Goal: Information Seeking & Learning: Learn about a topic

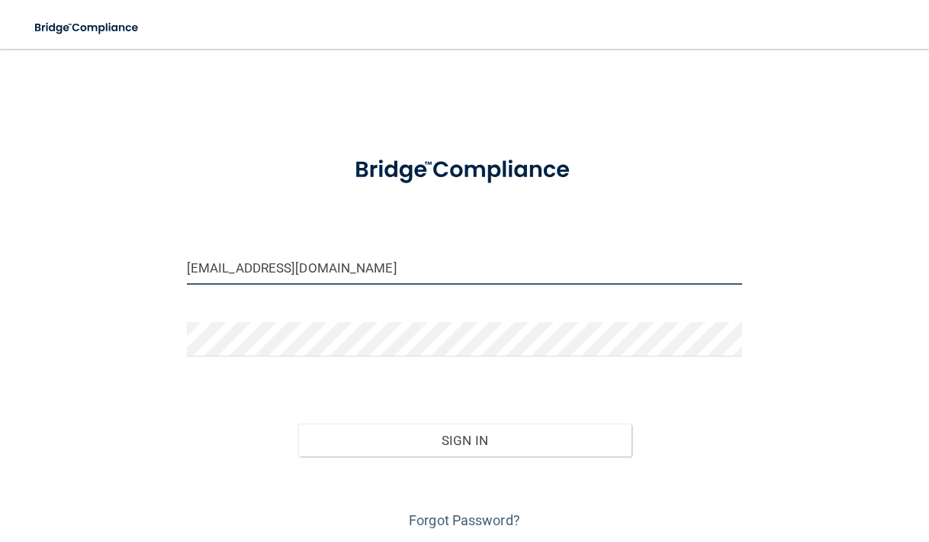
type input "[EMAIL_ADDRESS][DOMAIN_NAME]"
click at [448, 440] on button "Sign In" at bounding box center [464, 441] width 333 height 34
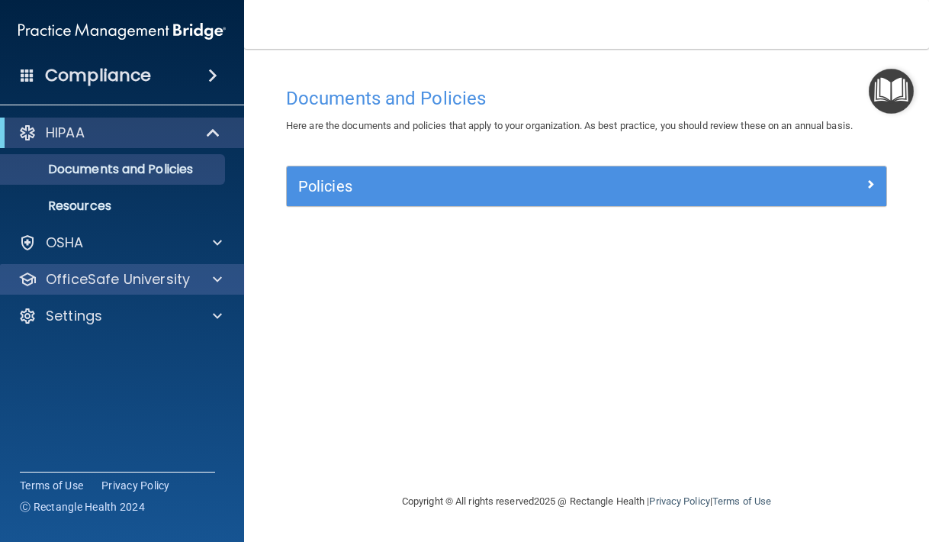
click at [214, 265] on div "OfficeSafe University" at bounding box center [122, 279] width 245 height 31
click at [173, 279] on p "OfficeSafe University" at bounding box center [118, 279] width 144 height 18
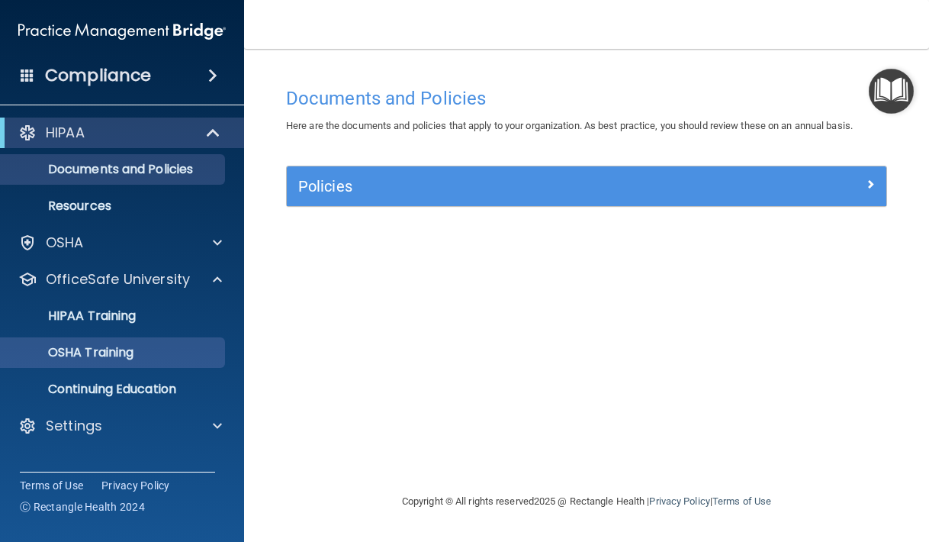
click at [134, 351] on p "OSHA Training" at bounding box center [72, 352] width 124 height 15
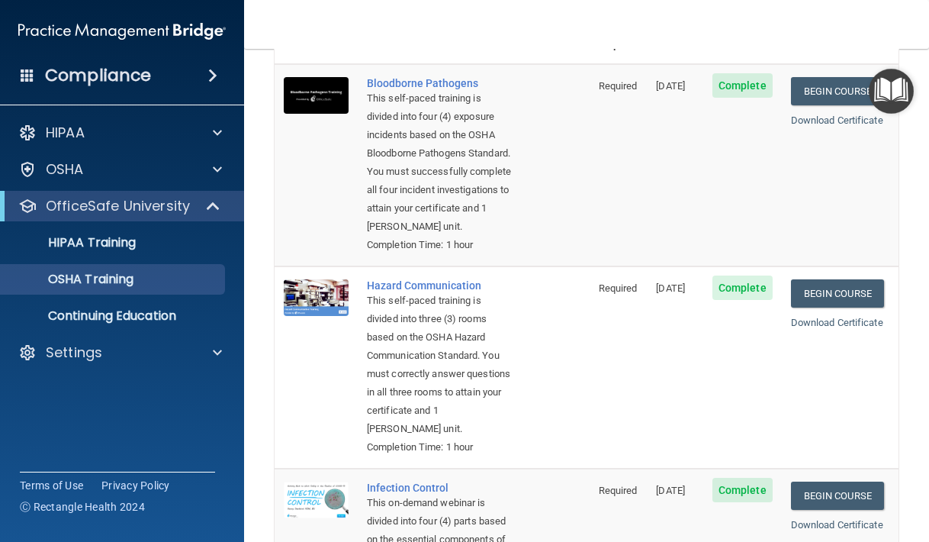
scroll to position [126, 0]
click at [849, 288] on link "Begin Course" at bounding box center [837, 293] width 93 height 28
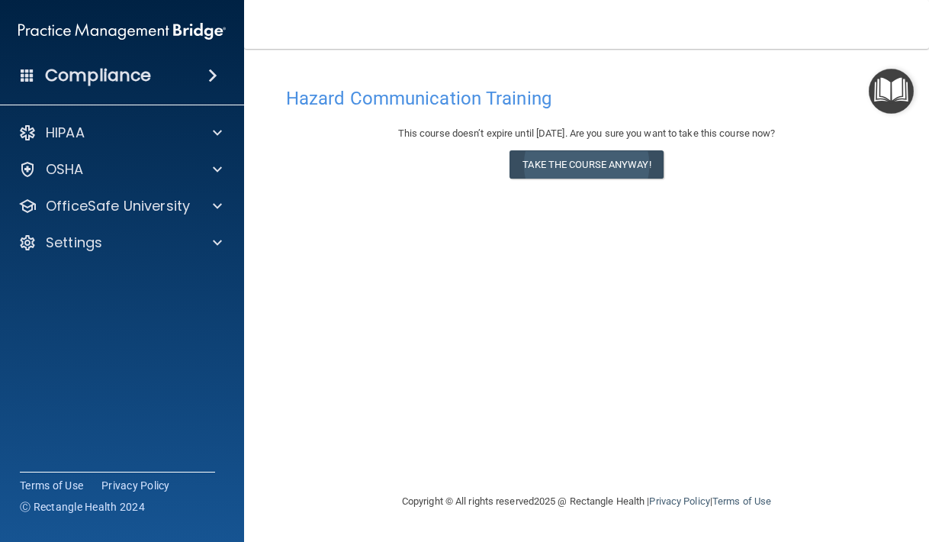
click at [649, 169] on button "Take the course anyway!" at bounding box center [586, 164] width 153 height 28
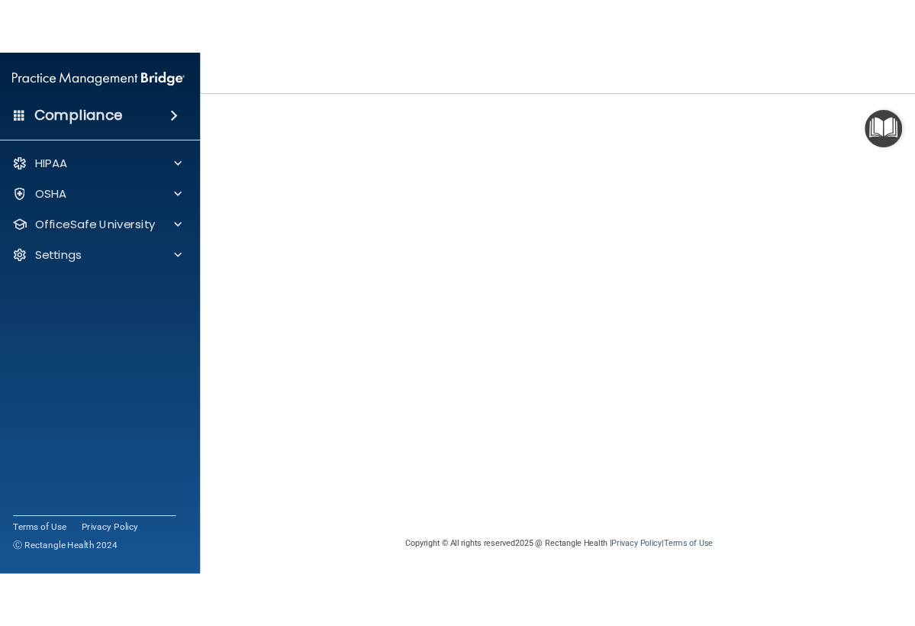
scroll to position [61, 0]
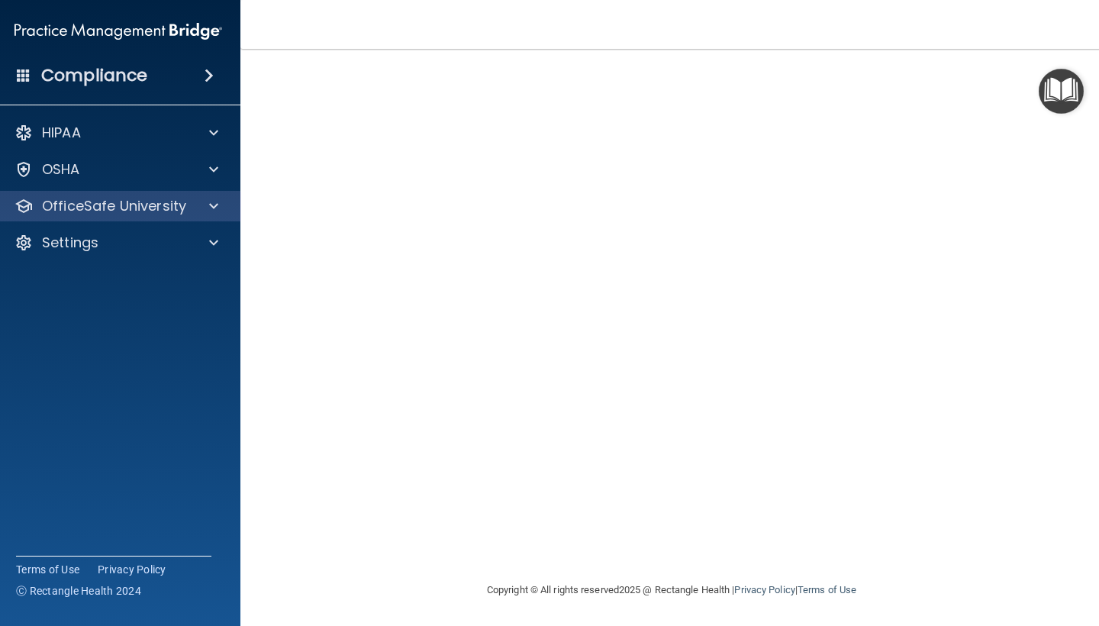
click at [190, 201] on div "OfficeSafe University" at bounding box center [97, 206] width 189 height 18
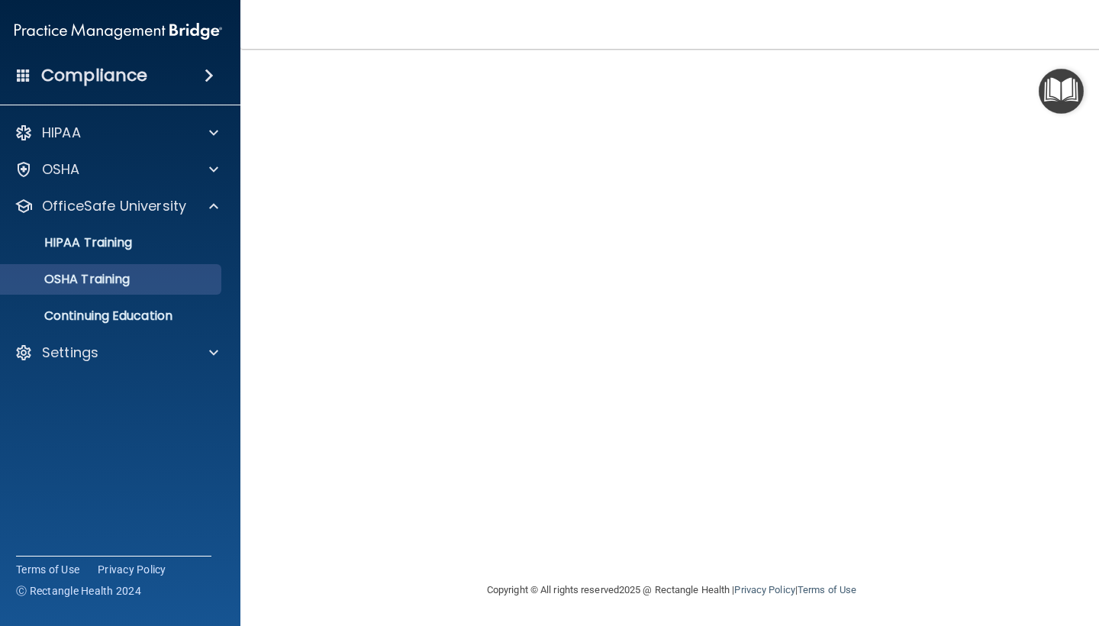
click at [157, 282] on div "OSHA Training" at bounding box center [110, 279] width 208 height 15
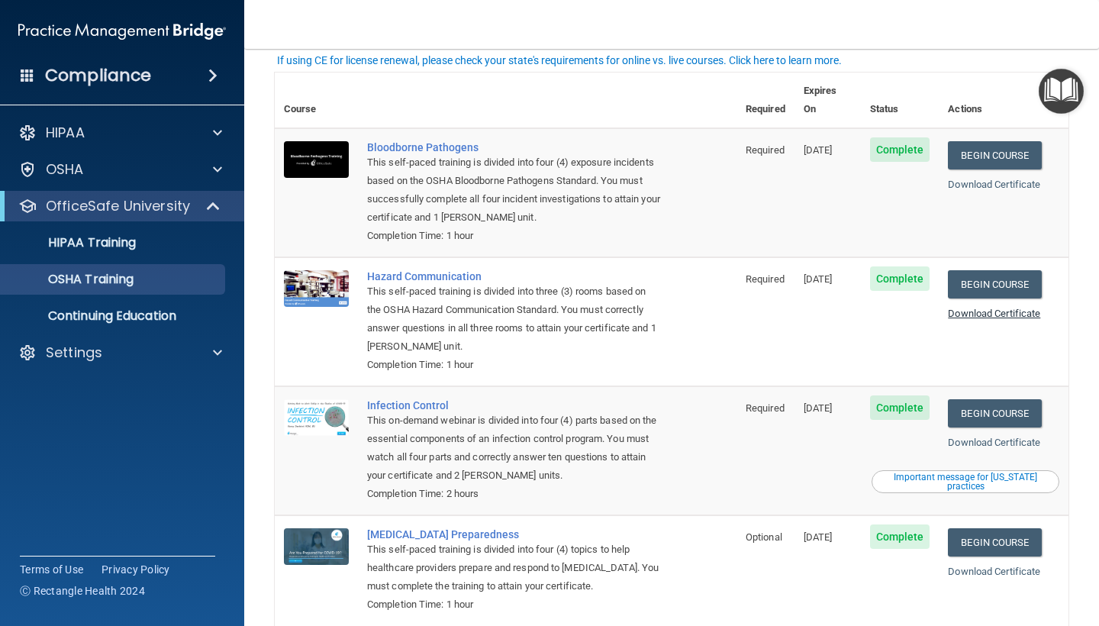
click at [929, 308] on link "Download Certificate" at bounding box center [994, 313] width 92 height 11
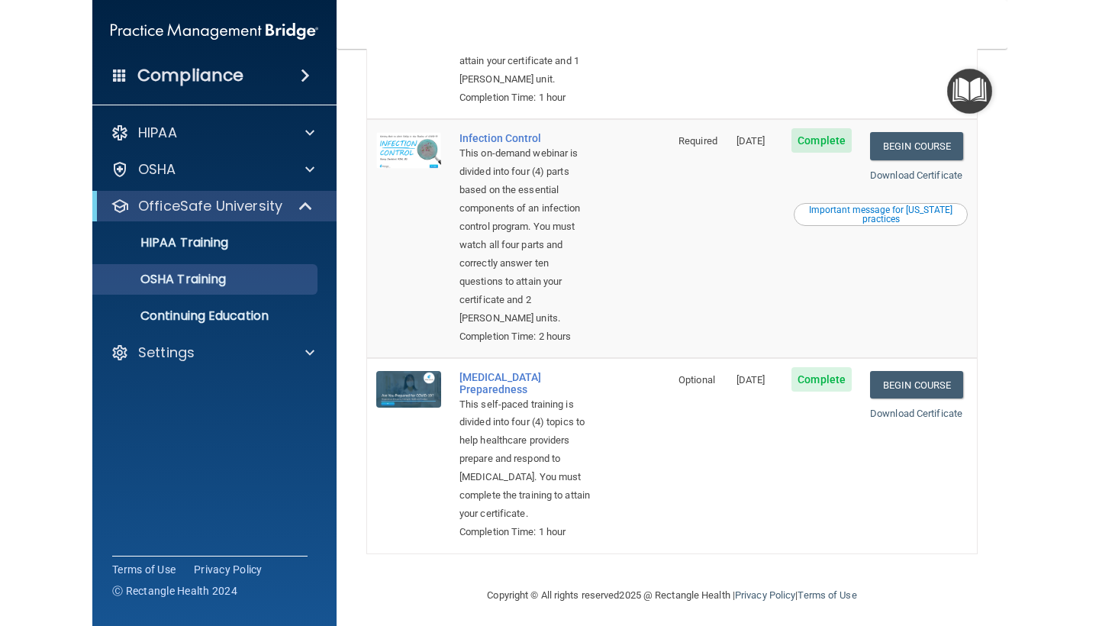
scroll to position [492, 0]
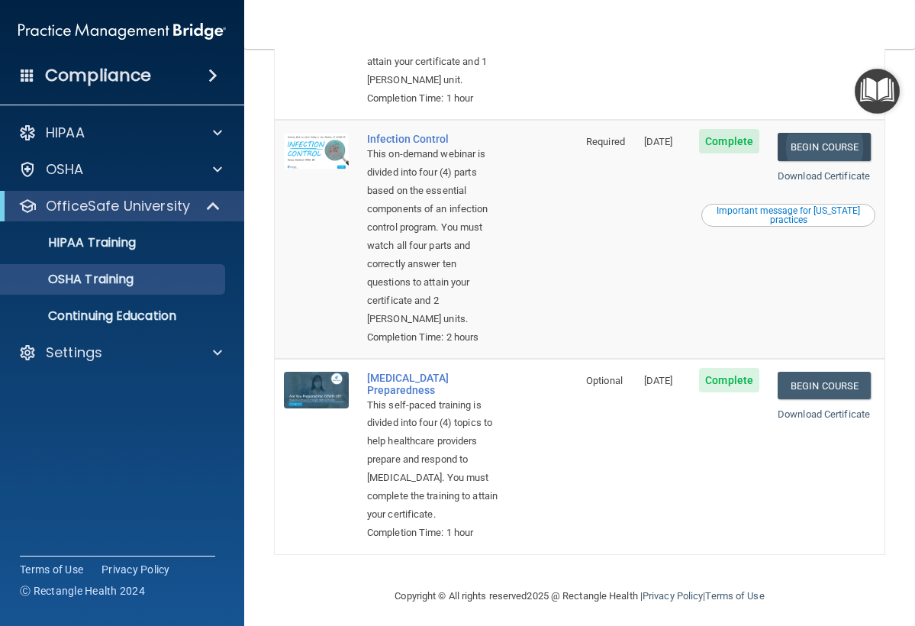
click at [833, 161] on link "Begin Course" at bounding box center [824, 147] width 93 height 28
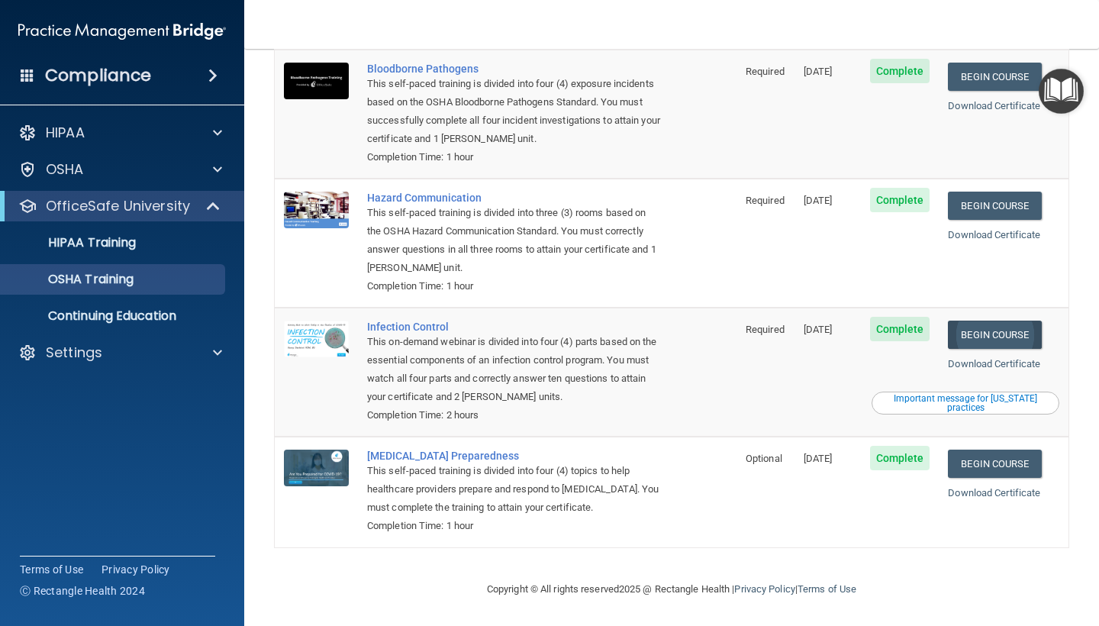
scroll to position [106, 0]
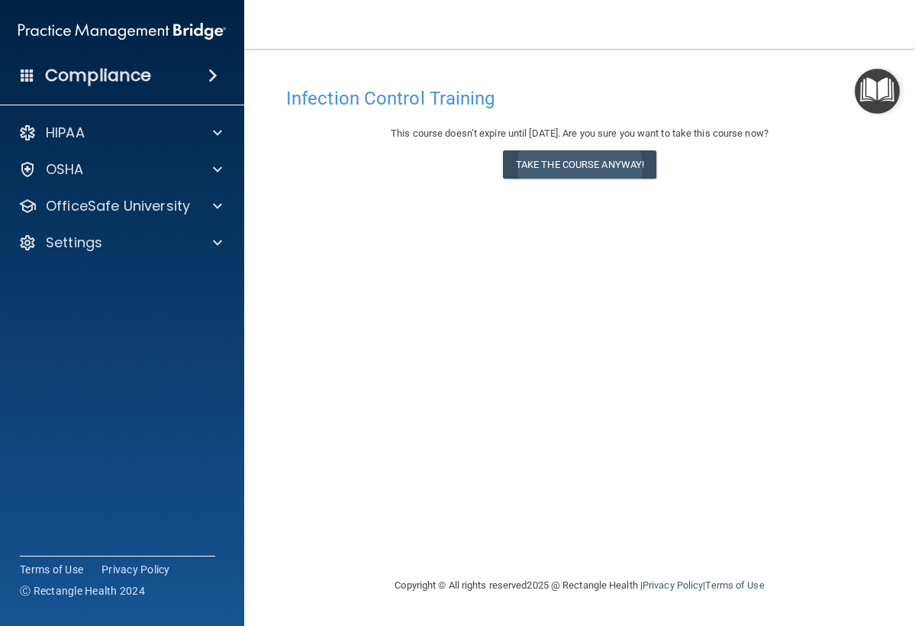
click at [565, 172] on button "Take the course anyway!" at bounding box center [579, 164] width 153 height 28
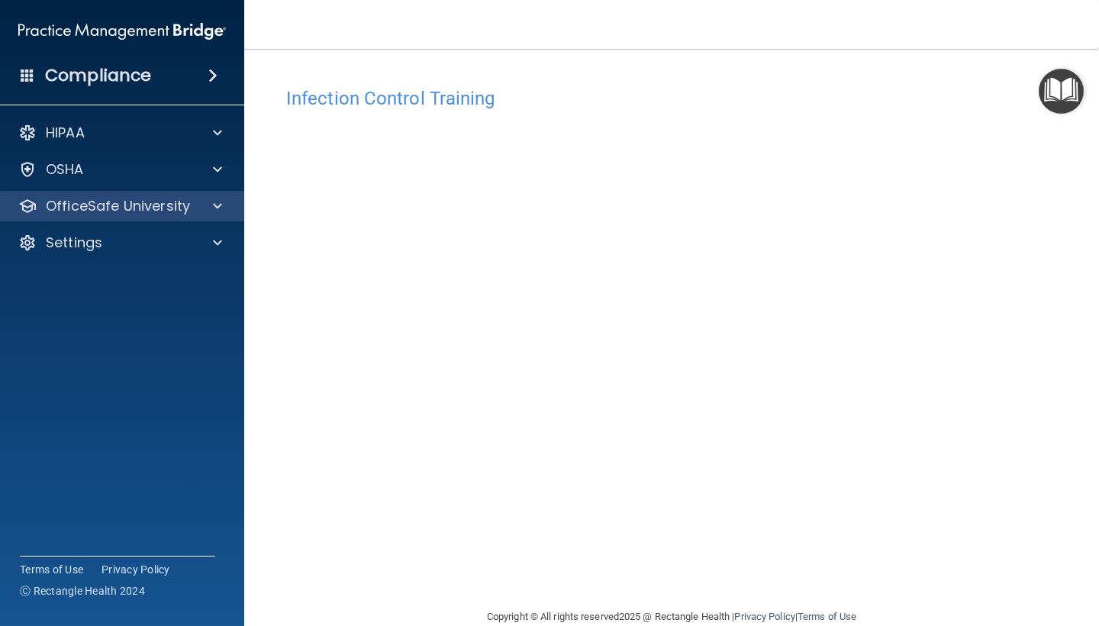
click at [168, 205] on p "OfficeSafe University" at bounding box center [118, 206] width 144 height 18
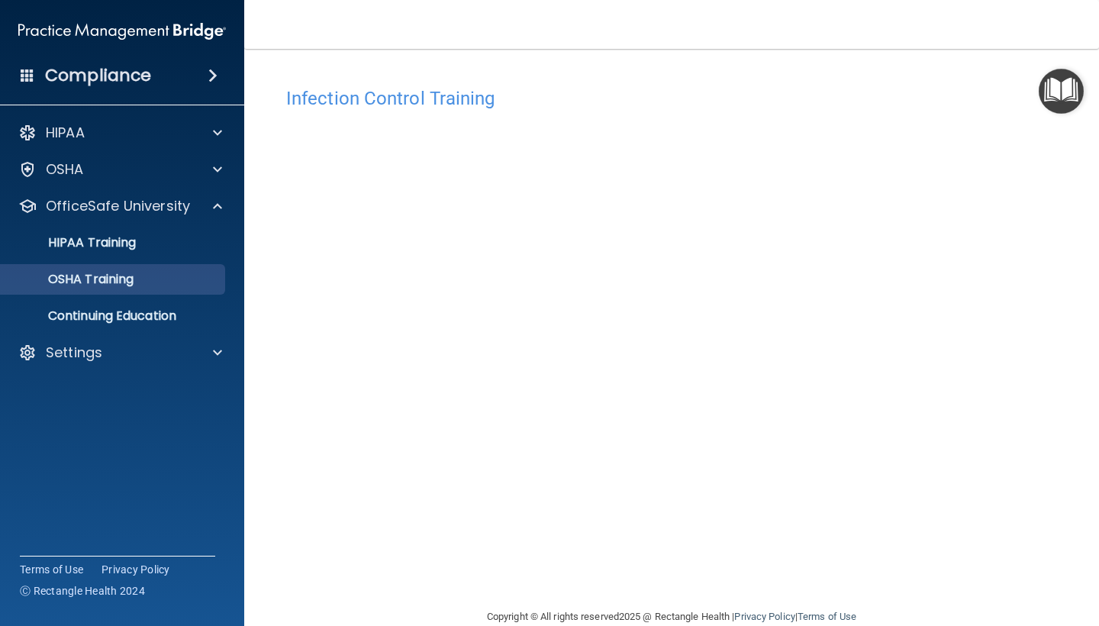
click at [134, 291] on link "OSHA Training" at bounding box center [105, 279] width 240 height 31
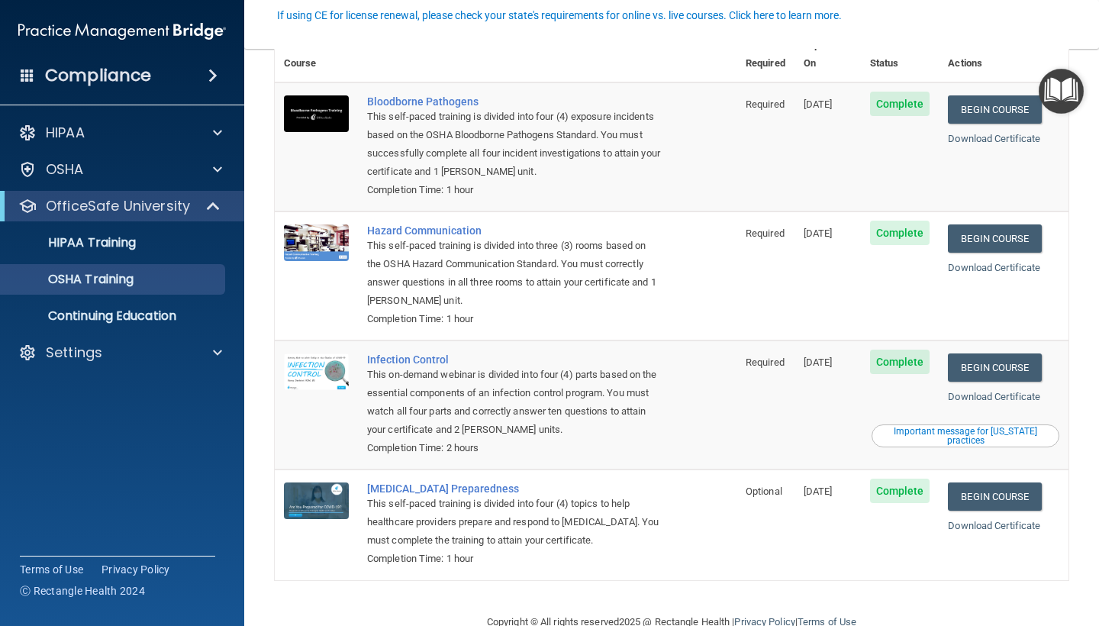
scroll to position [106, 0]
click at [914, 483] on link "Begin Course" at bounding box center [994, 497] width 93 height 28
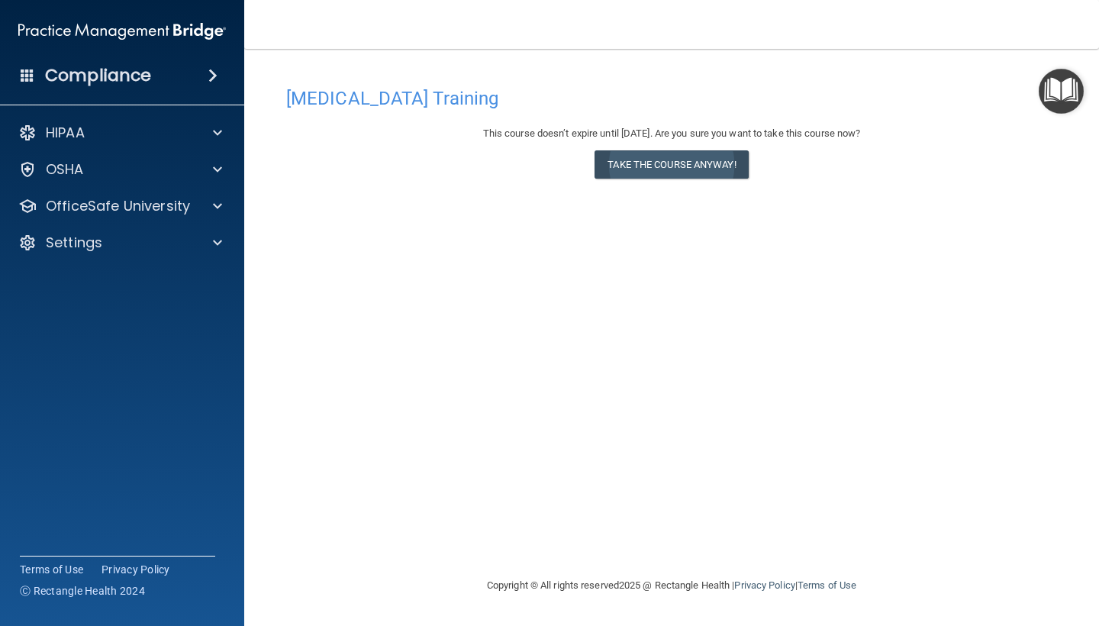
click at [723, 163] on button "Take the course anyway!" at bounding box center [670, 164] width 153 height 28
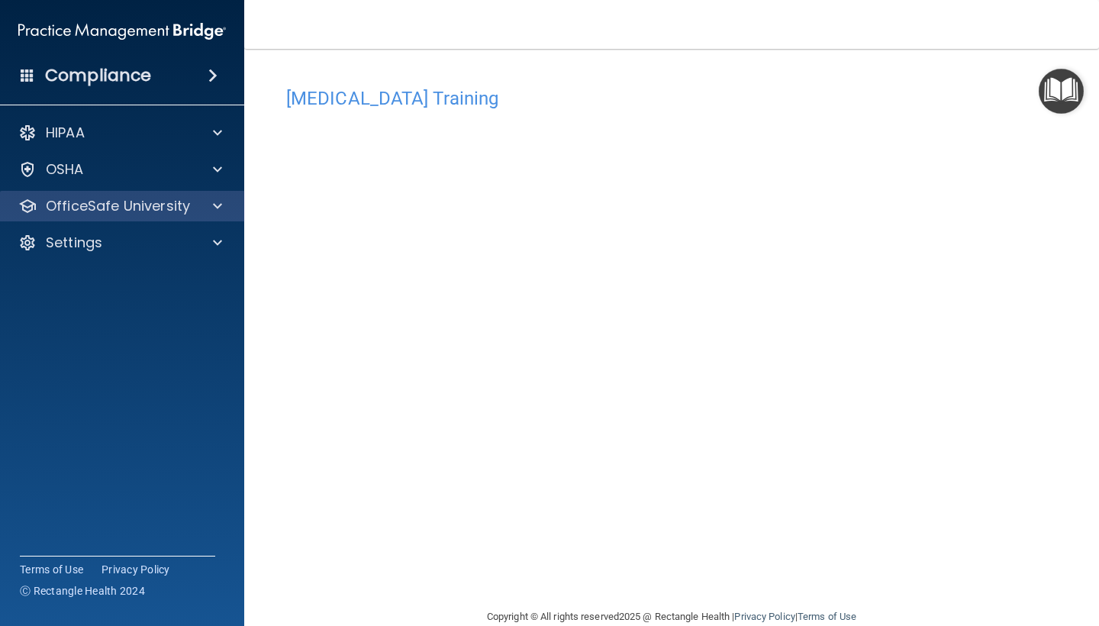
click at [194, 206] on div "OfficeSafe University" at bounding box center [101, 206] width 189 height 18
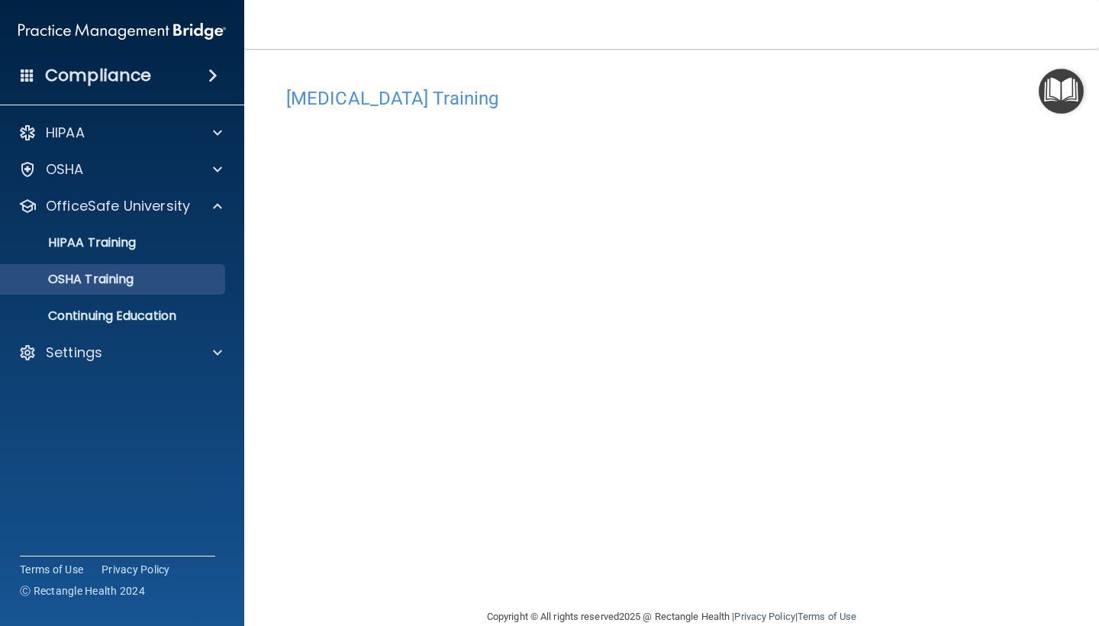
click at [180, 280] on div "OSHA Training" at bounding box center [114, 279] width 208 height 15
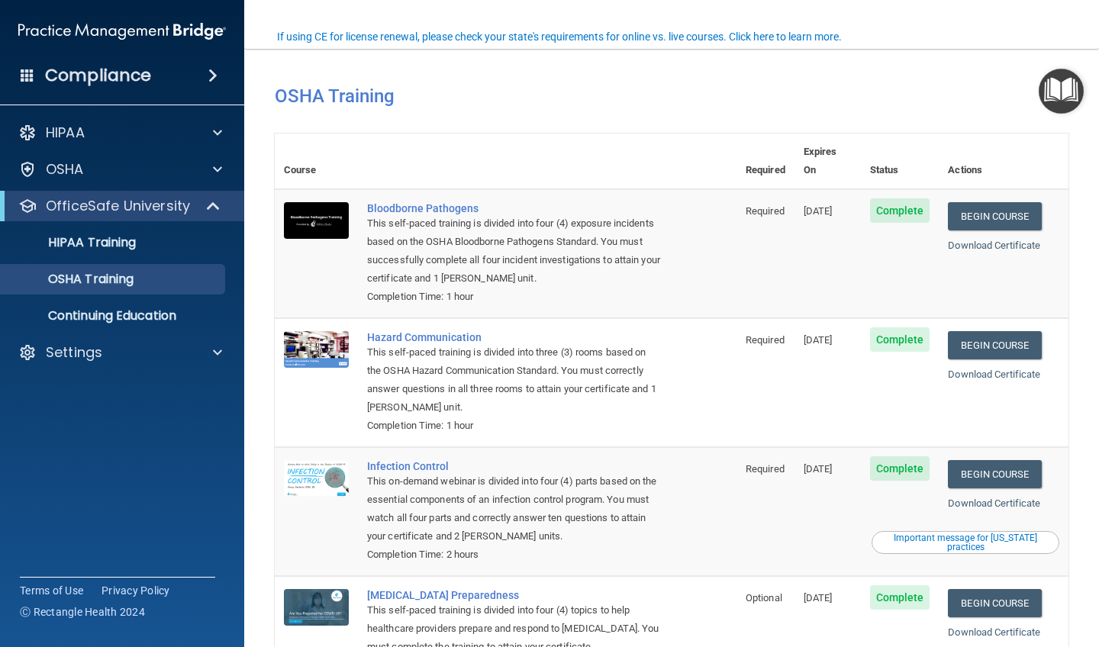
scroll to position [85, 0]
